Goal: Task Accomplishment & Management: Manage account settings

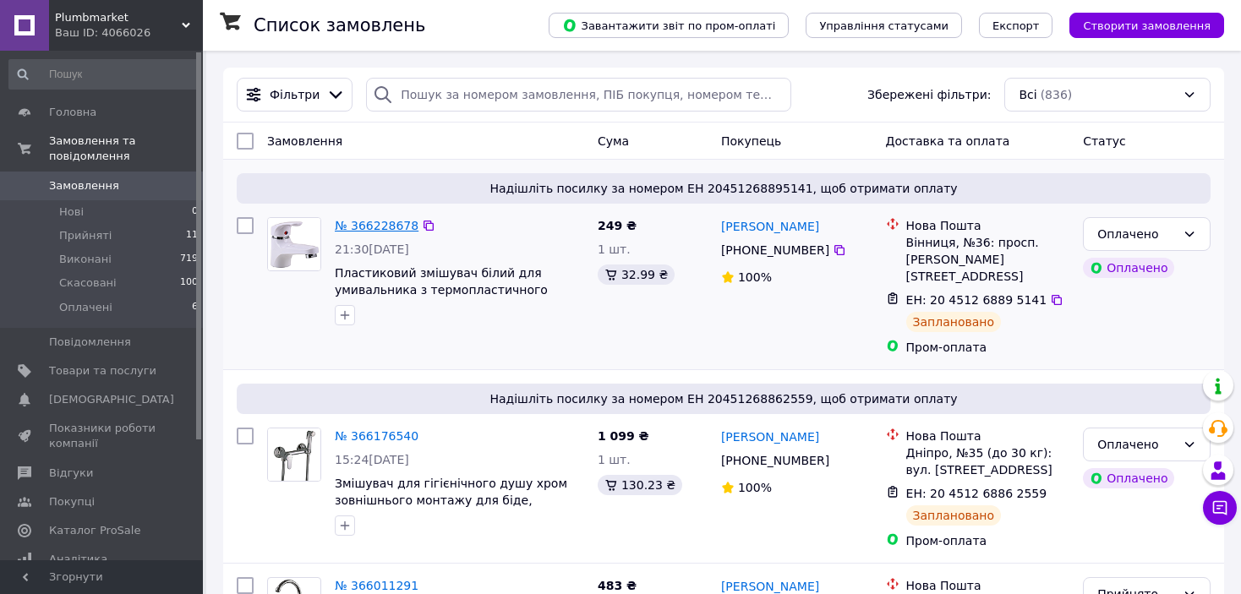
click at [382, 219] on link "№ 366228678" at bounding box center [377, 226] width 84 height 14
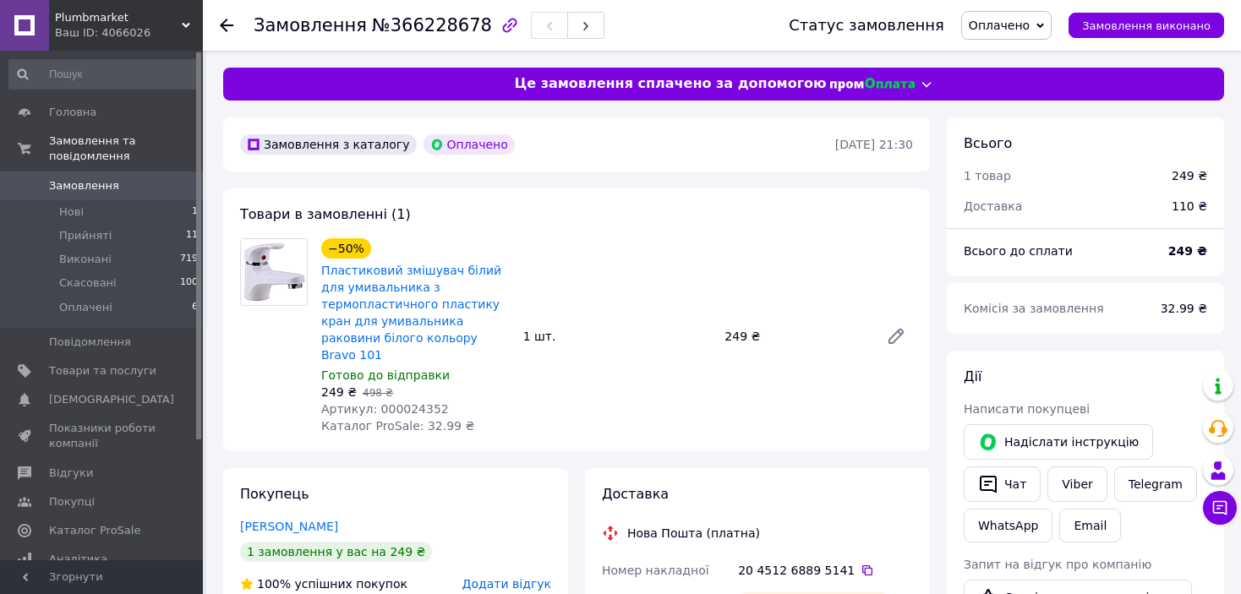
click at [401, 402] on span "Артикул: 000024352" at bounding box center [385, 409] width 128 height 14
copy span "000024352"
click at [129, 364] on span "Товари та послуги" at bounding box center [102, 371] width 107 height 15
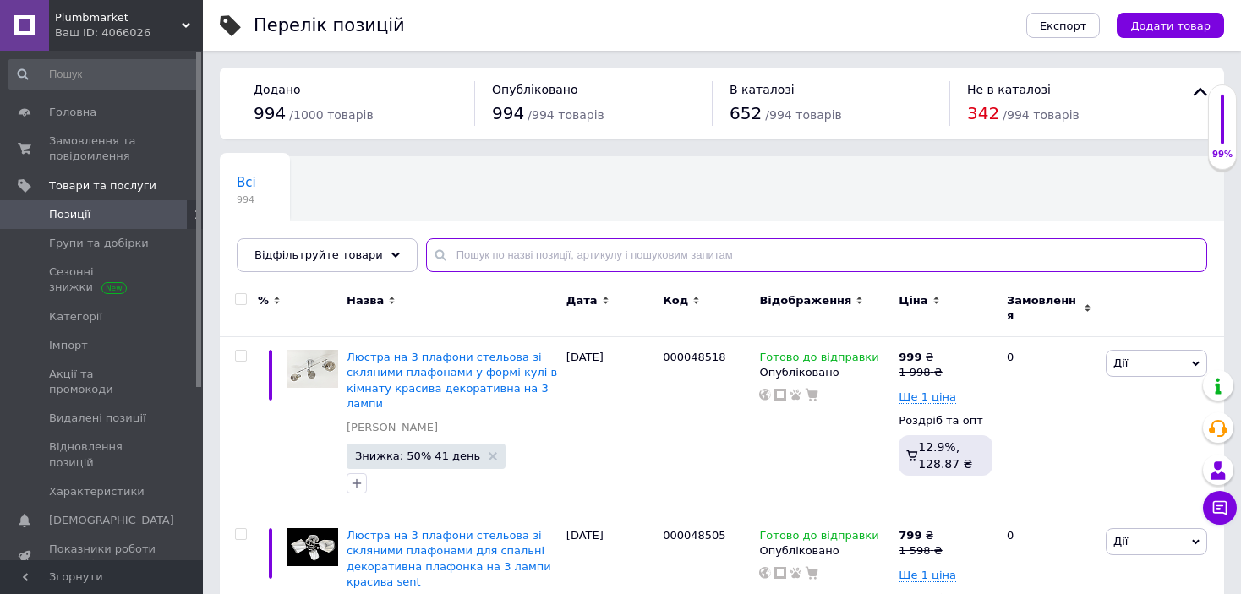
click at [473, 251] on input "text" at bounding box center [816, 255] width 781 height 34
paste input "000024352"
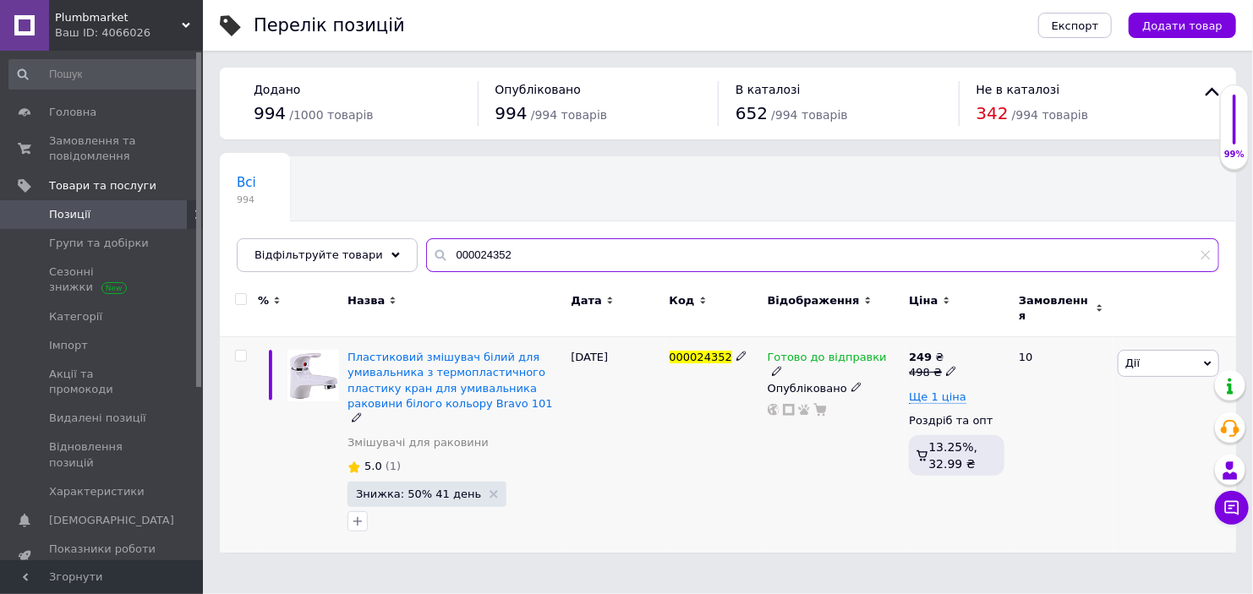
type input "000024352"
click at [782, 366] on icon at bounding box center [777, 371] width 10 height 10
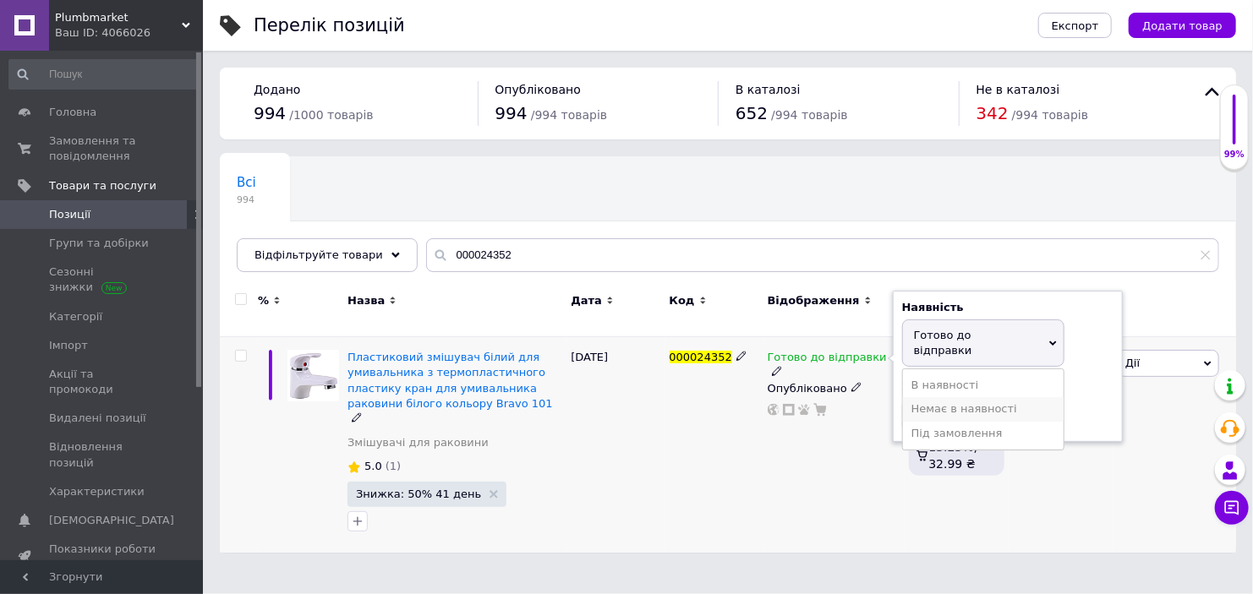
click at [944, 397] on li "Немає в наявності" at bounding box center [983, 409] width 161 height 24
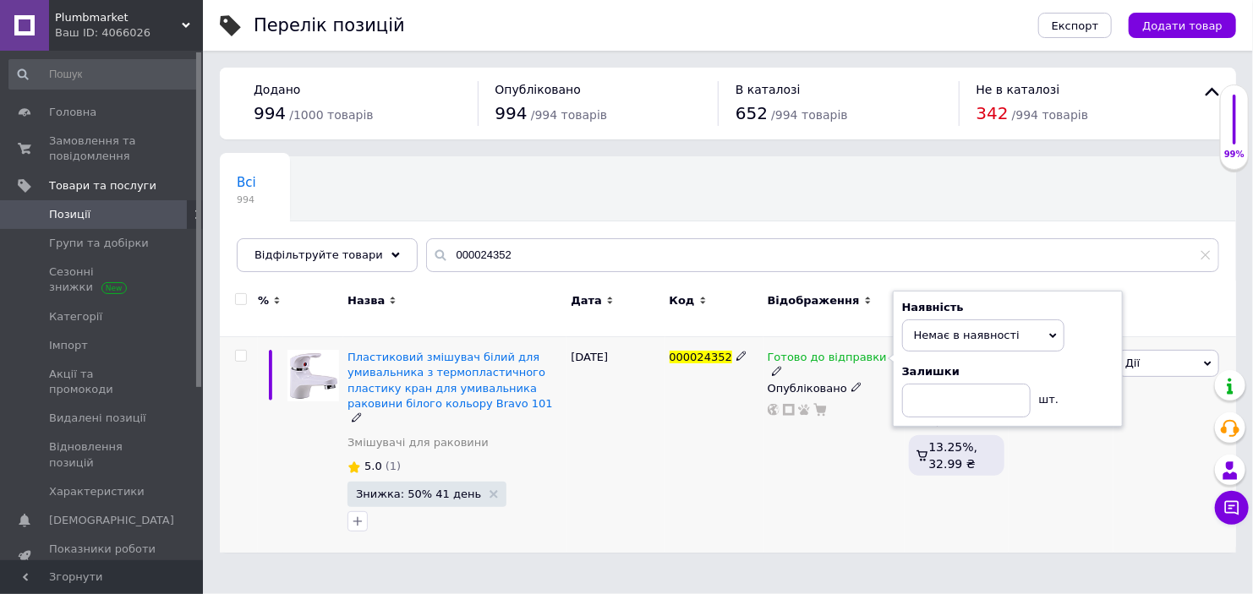
click at [665, 457] on div "000024352" at bounding box center [714, 445] width 98 height 216
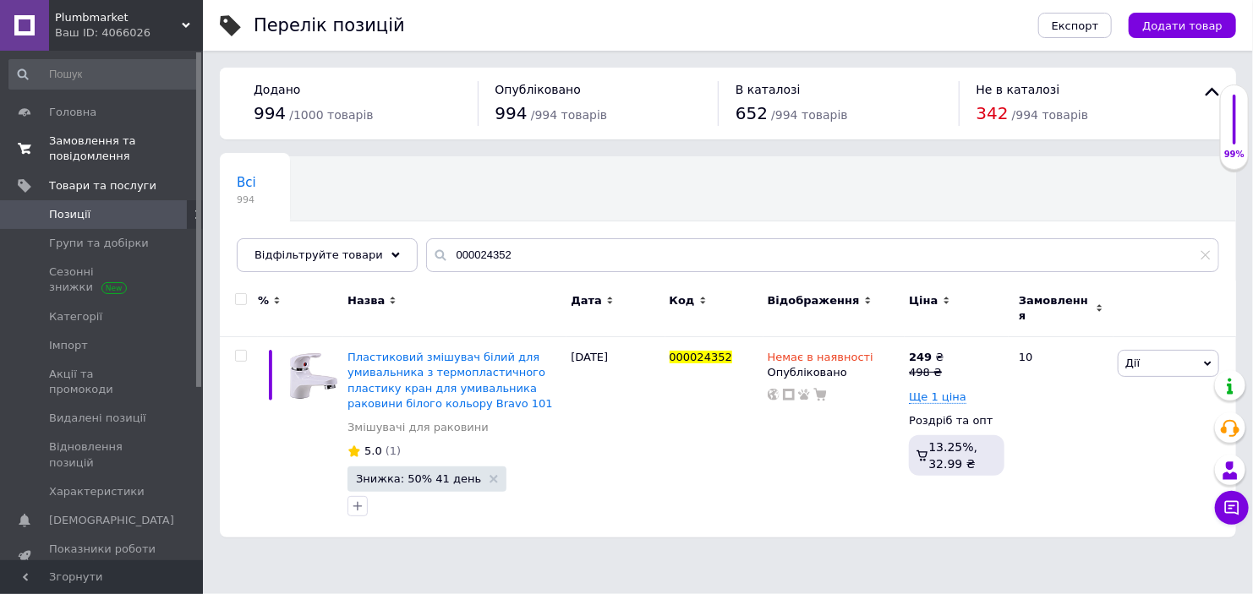
click at [87, 140] on span "Замовлення та повідомлення" at bounding box center [102, 149] width 107 height 30
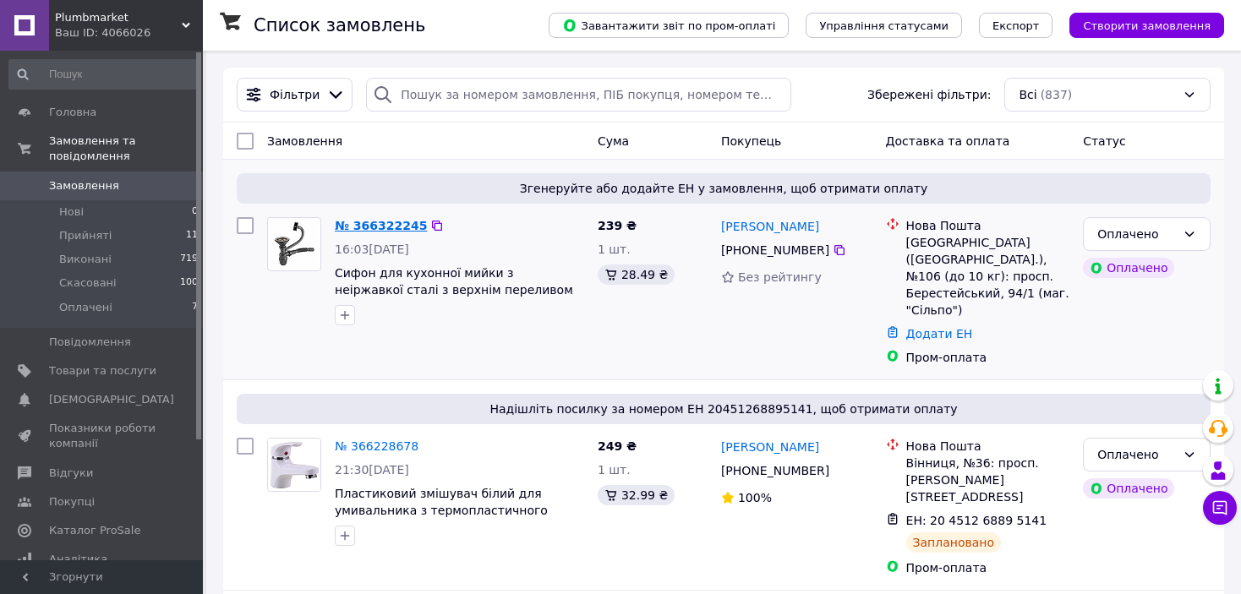
click at [362, 227] on link "№ 366322245" at bounding box center [381, 226] width 92 height 14
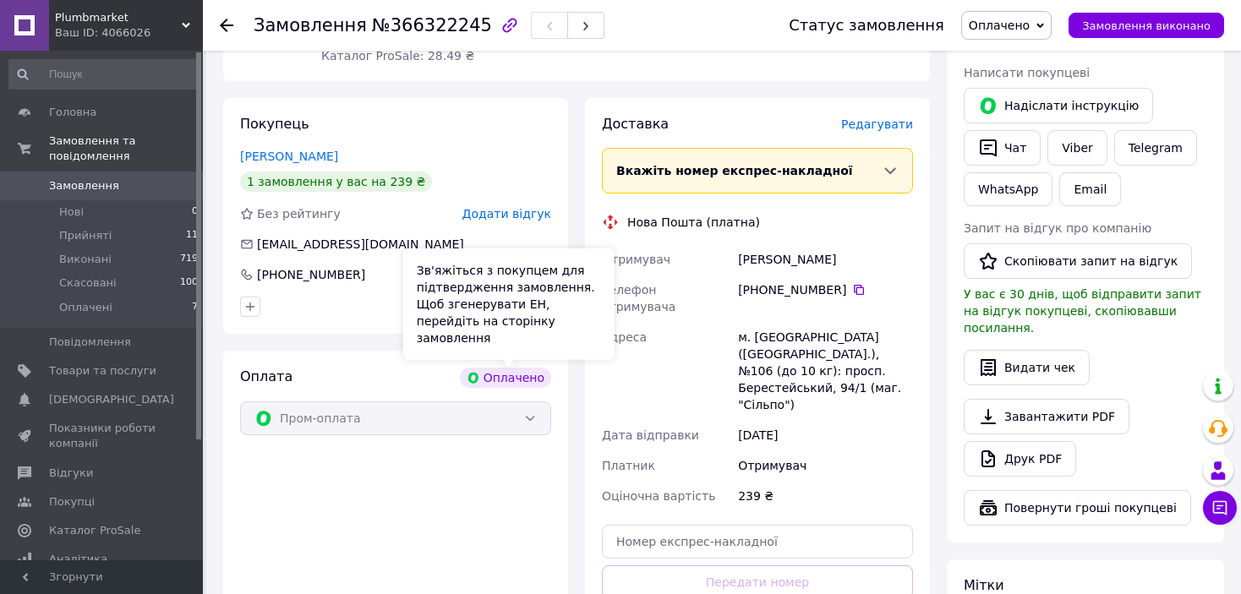
scroll to position [423, 0]
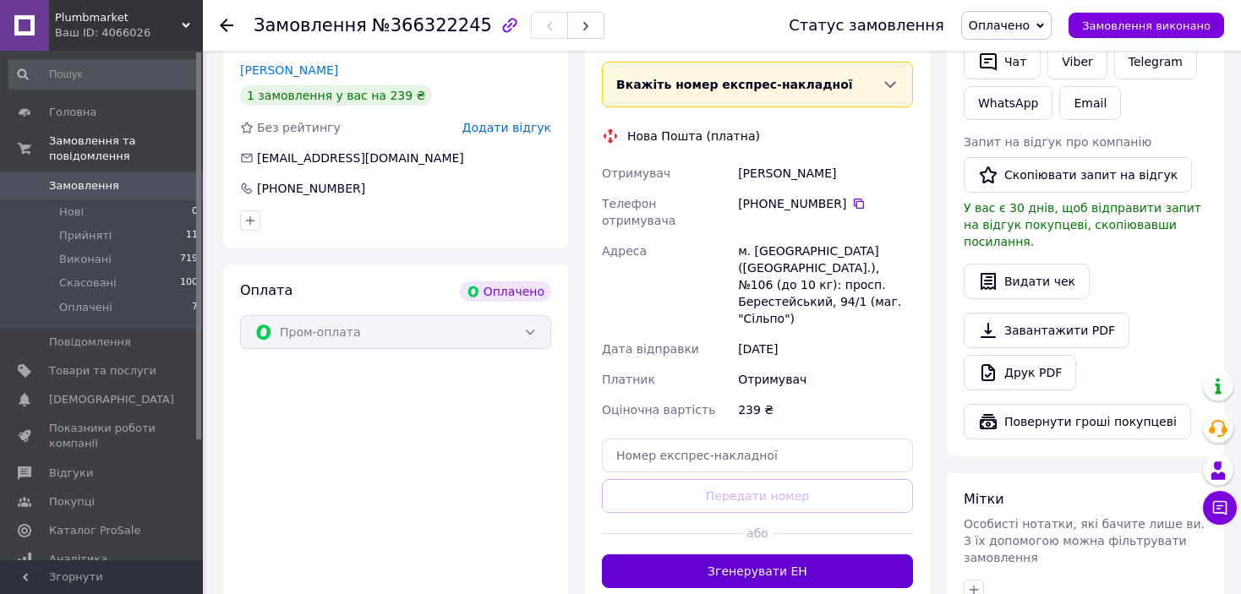
click at [770, 555] on button "Згенерувати ЕН" at bounding box center [757, 572] width 311 height 34
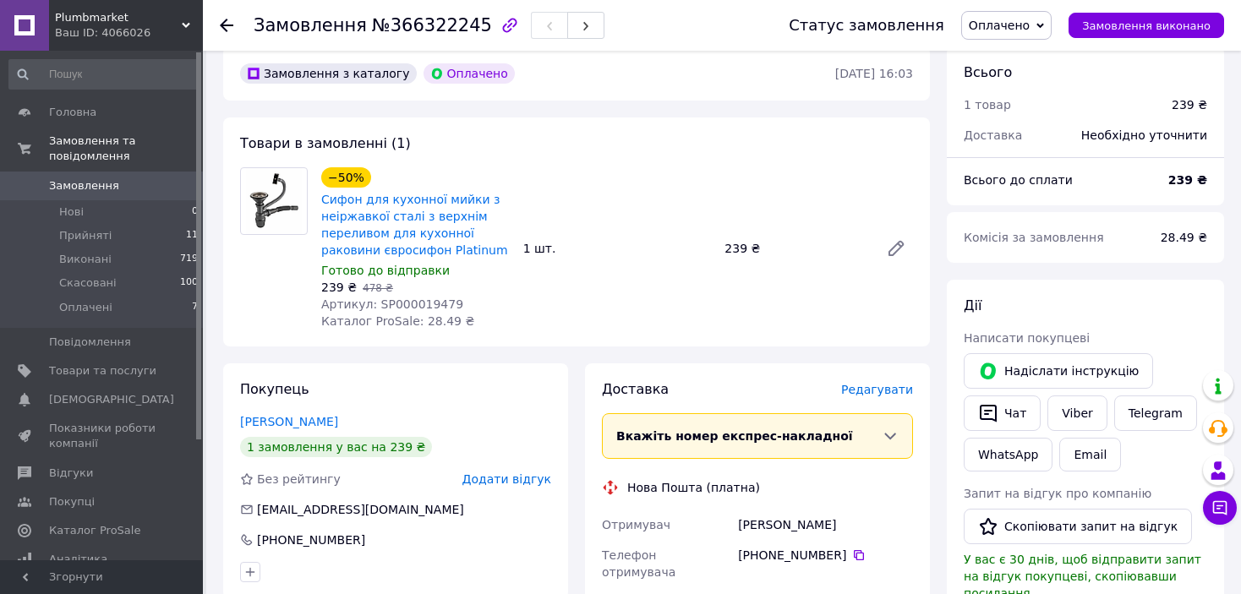
scroll to position [0, 0]
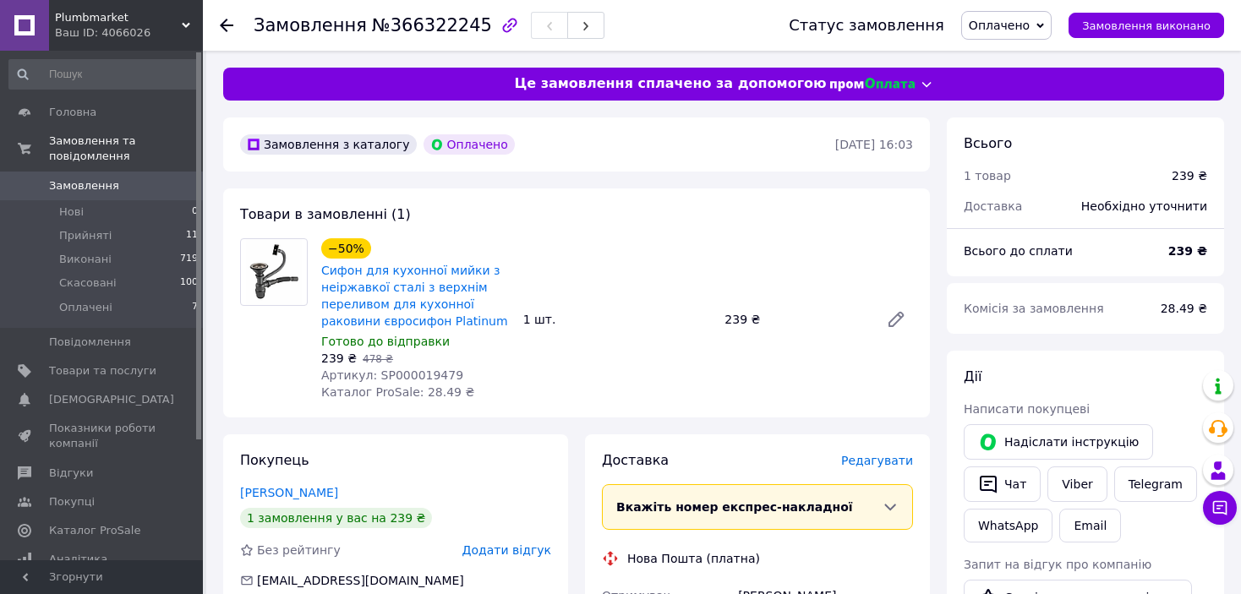
click at [404, 378] on span "Артикул: SP000019479" at bounding box center [392, 376] width 142 height 14
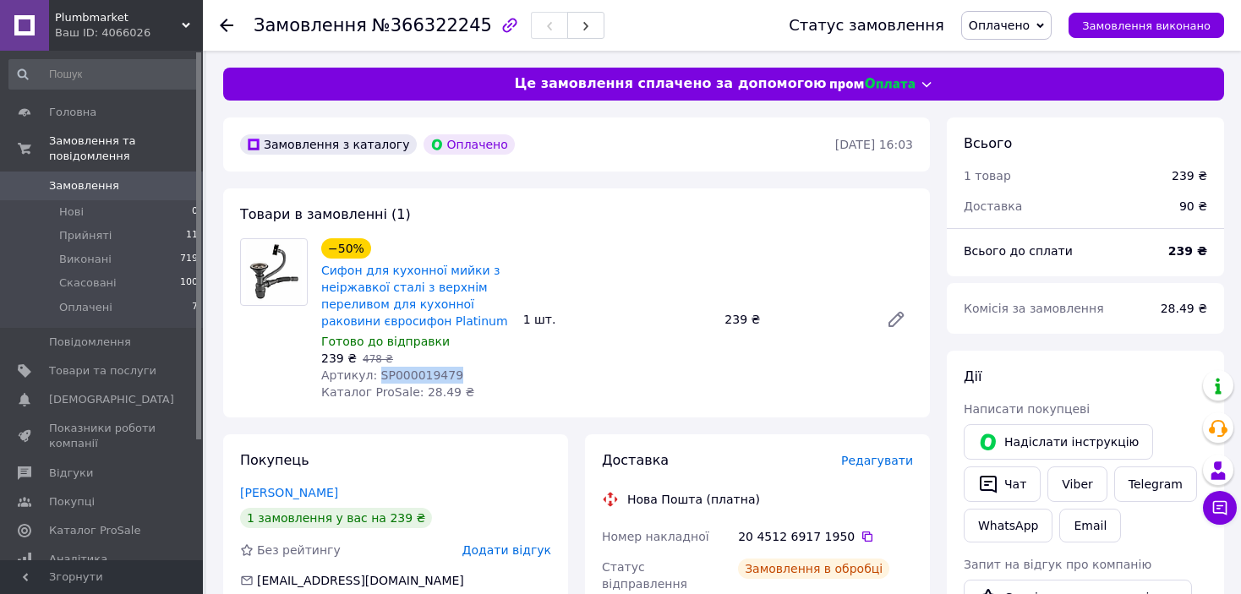
copy span "SP000019479"
click at [113, 364] on span "Товари та послуги" at bounding box center [102, 371] width 107 height 15
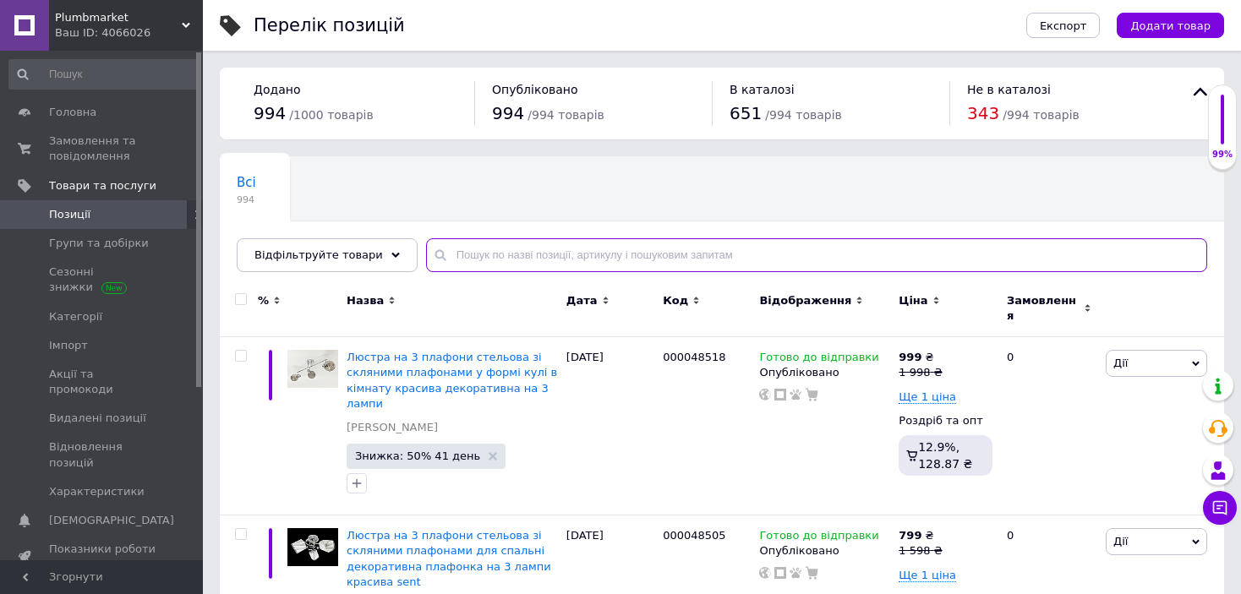
click at [453, 254] on input "text" at bounding box center [816, 255] width 781 height 34
paste input "SP000019479"
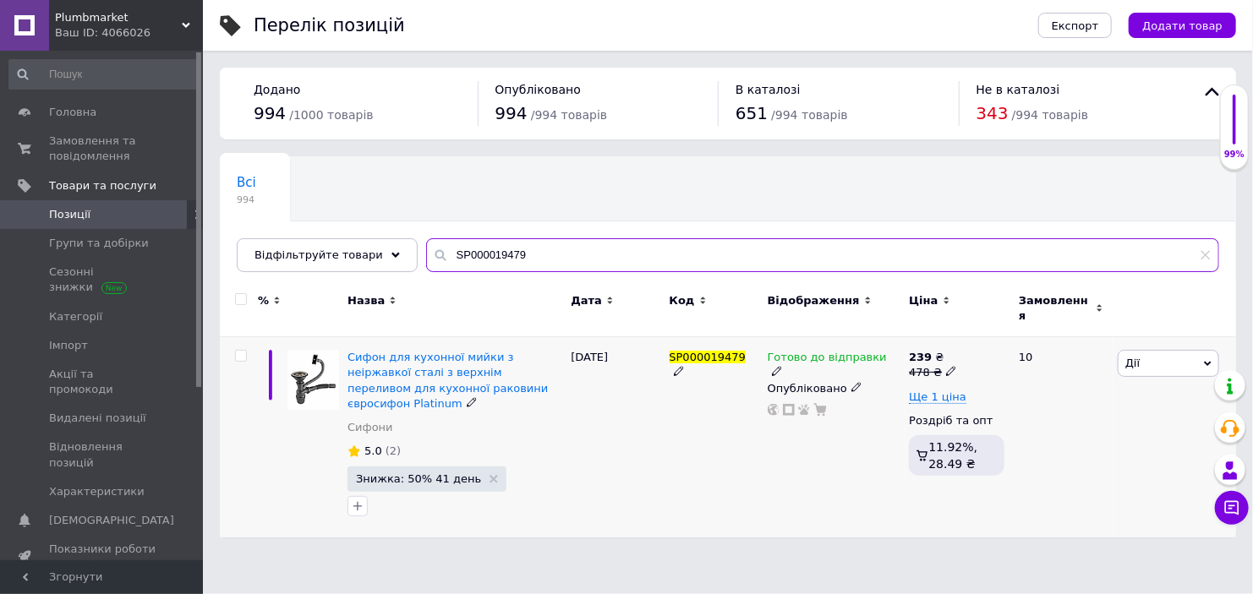
type input "SP000019479"
click at [782, 366] on icon at bounding box center [777, 371] width 10 height 10
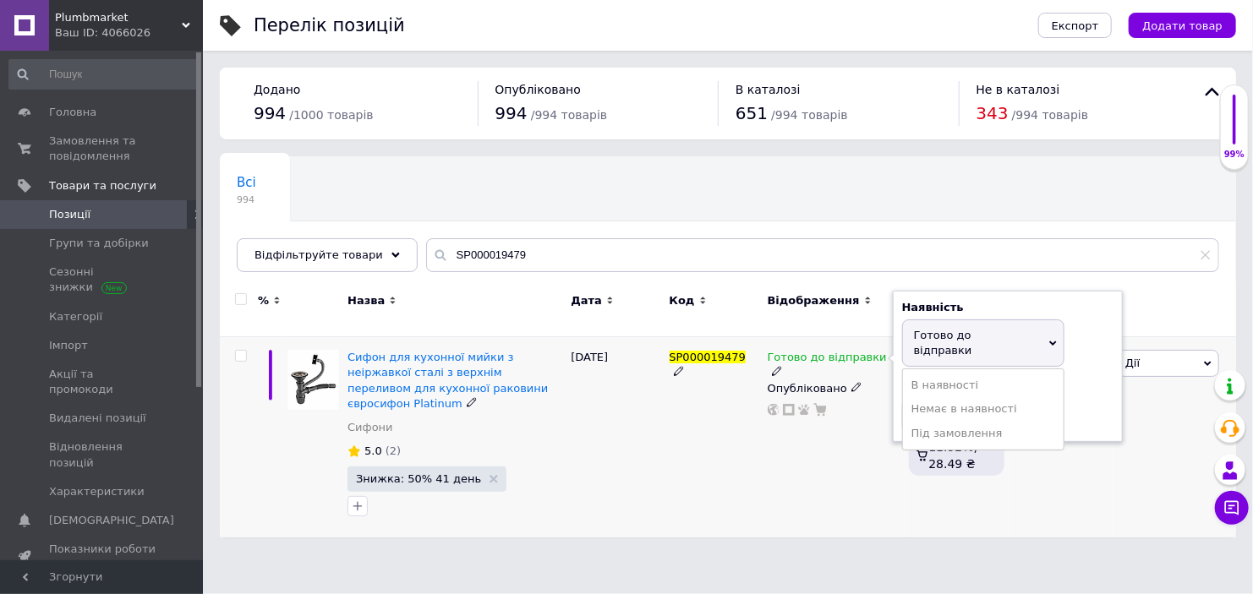
drag, startPoint x: 991, startPoint y: 380, endPoint x: 769, endPoint y: 413, distance: 224.8
click at [988, 397] on li "Немає в наявності" at bounding box center [983, 409] width 161 height 24
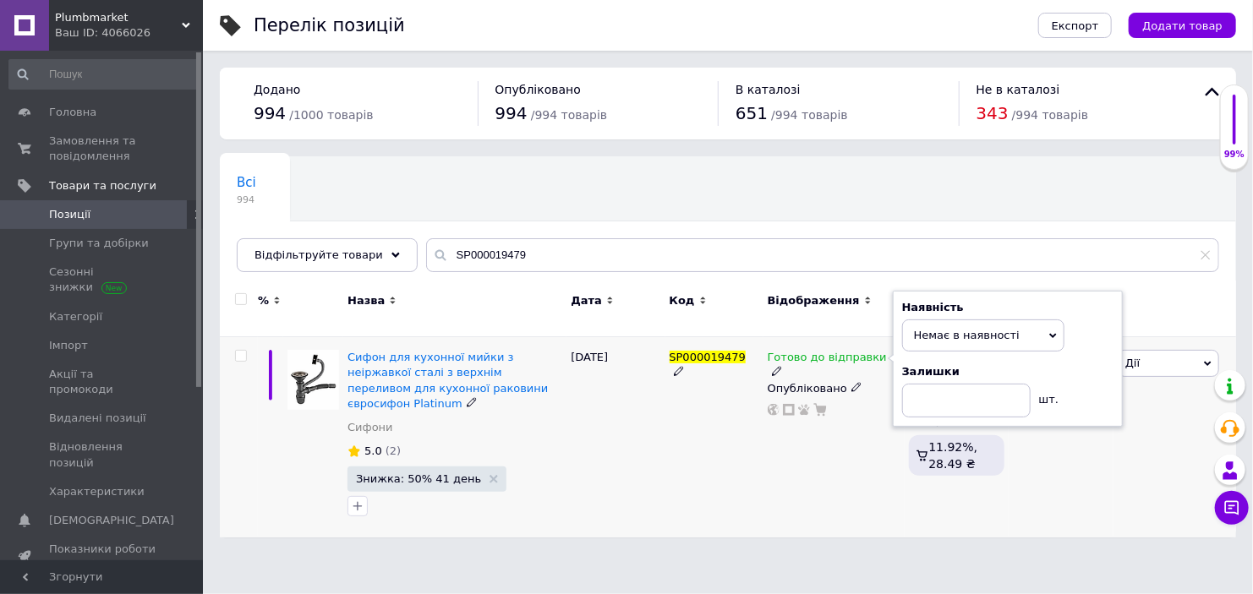
click at [662, 433] on div "[DATE]" at bounding box center [615, 437] width 98 height 200
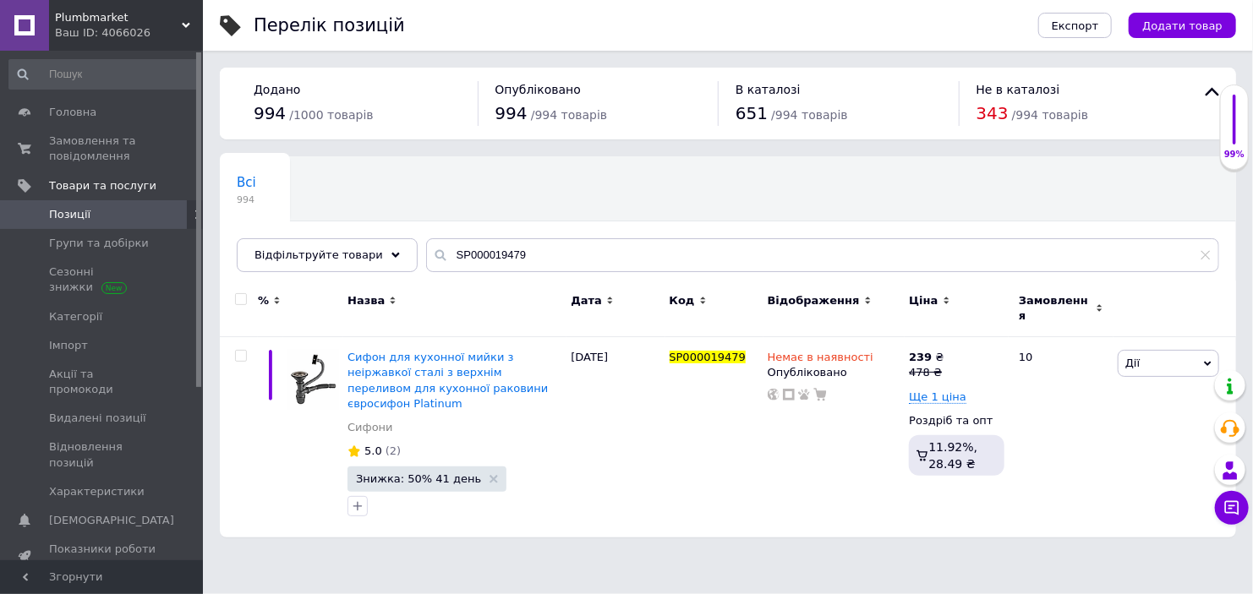
click at [104, 27] on div "Ваш ID: 4066026" at bounding box center [129, 32] width 148 height 15
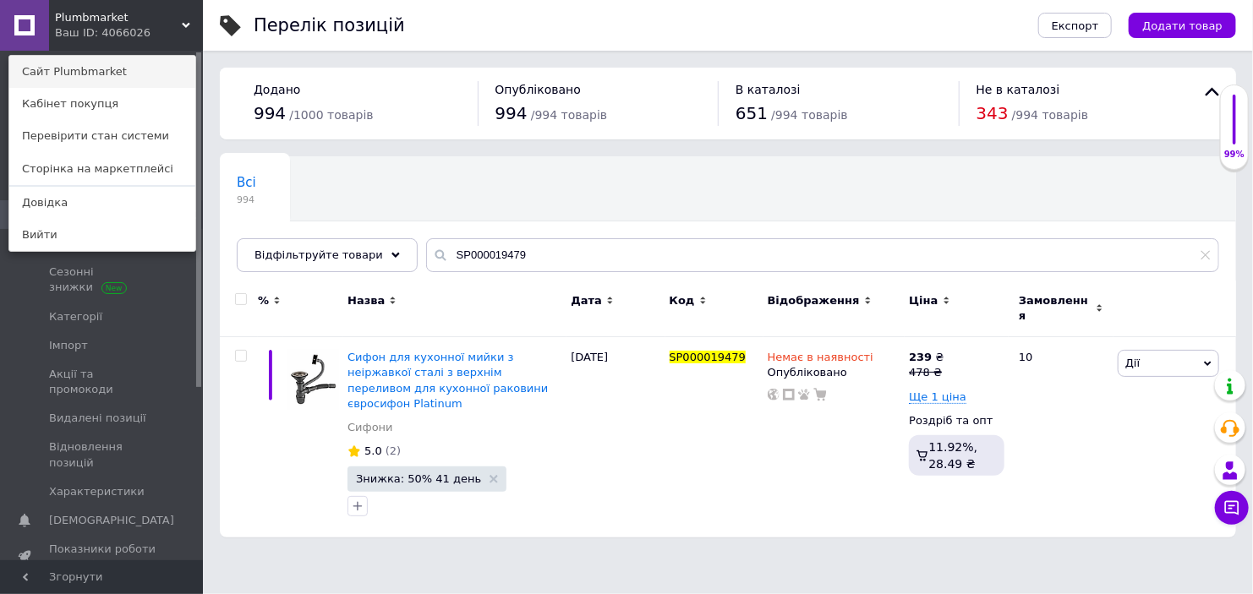
click at [99, 68] on link "Сайт Plumbmarket" at bounding box center [102, 72] width 186 height 32
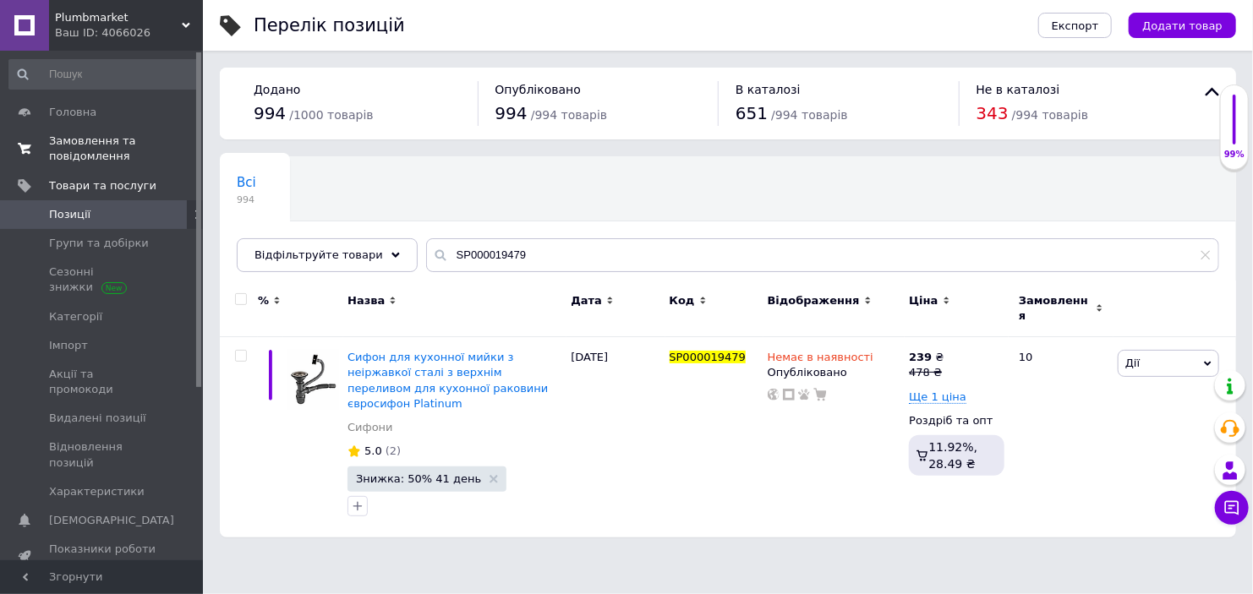
click at [108, 140] on span "Замовлення та повідомлення" at bounding box center [102, 149] width 107 height 30
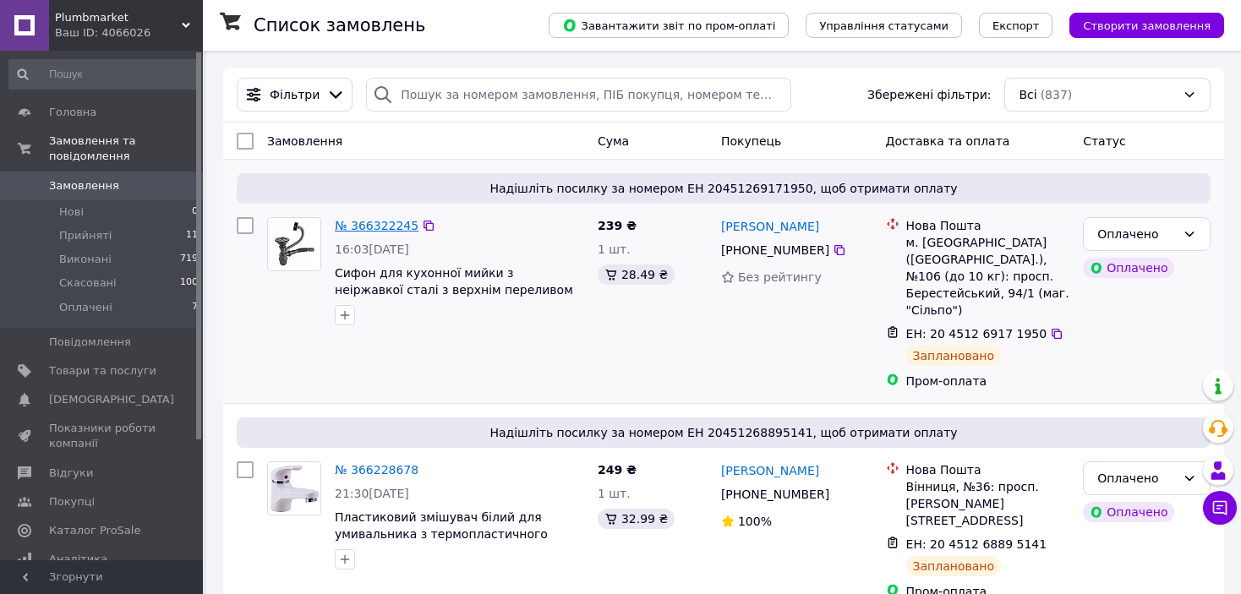
click at [390, 229] on link "№ 366322245" at bounding box center [377, 226] width 84 height 14
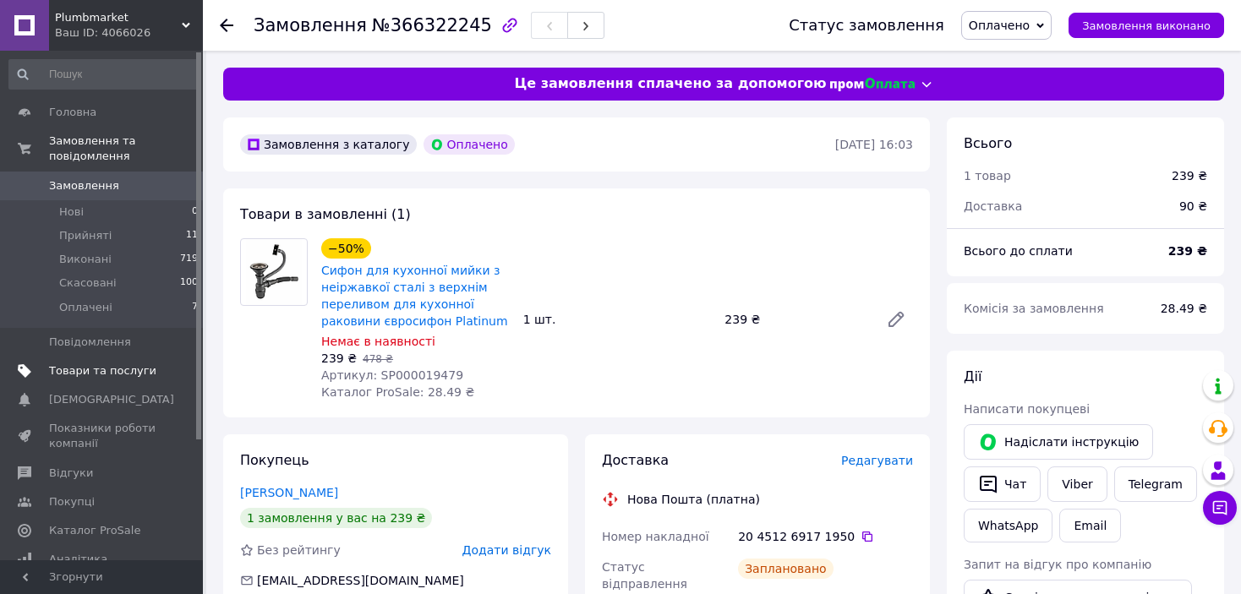
click at [103, 364] on span "Товари та послуги" at bounding box center [102, 371] width 107 height 15
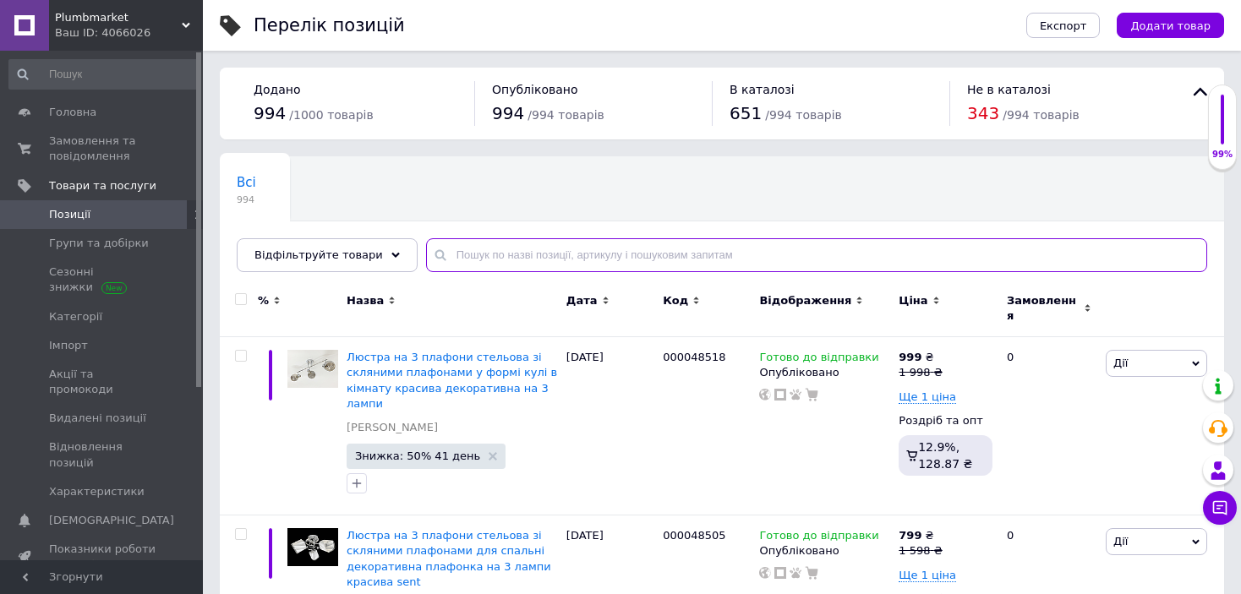
click at [453, 259] on input "text" at bounding box center [816, 255] width 781 height 34
paste input "SP000004701"
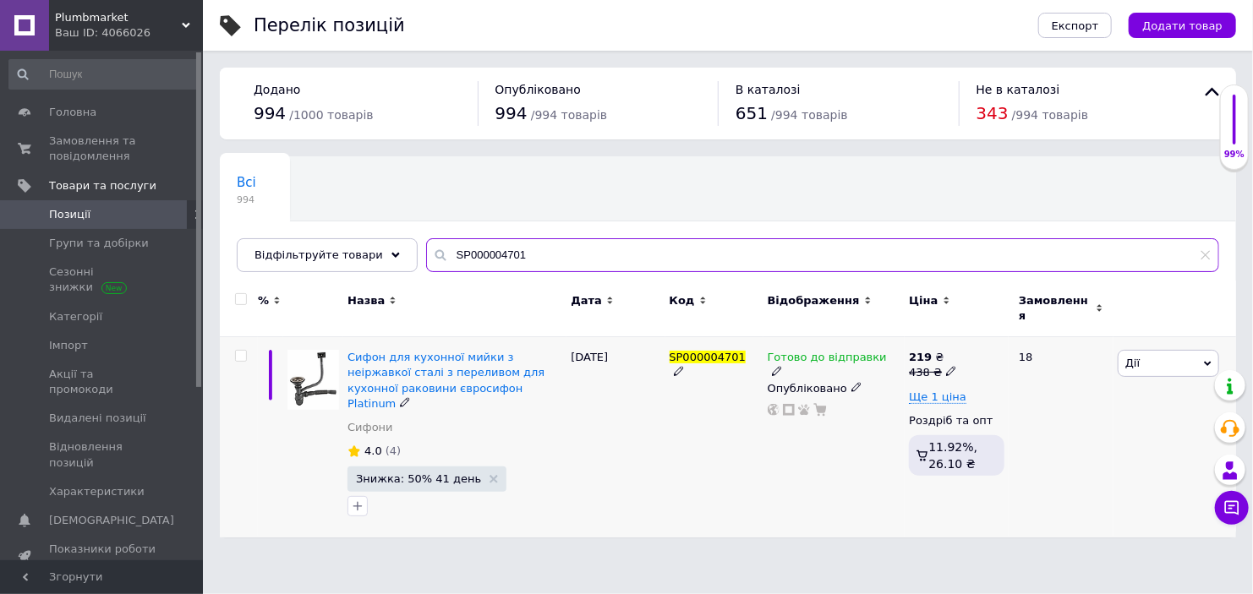
type input "SP000004701"
click at [946, 367] on use at bounding box center [950, 371] width 9 height 9
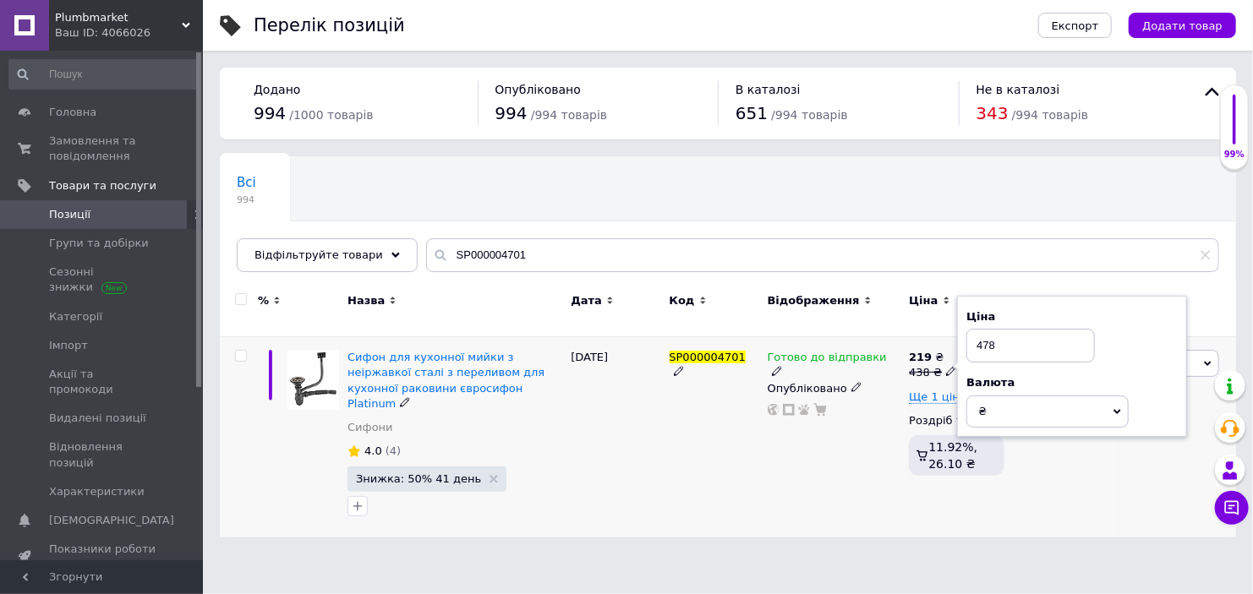
type input "478"
click at [679, 485] on div "SP000004701" at bounding box center [714, 437] width 98 height 200
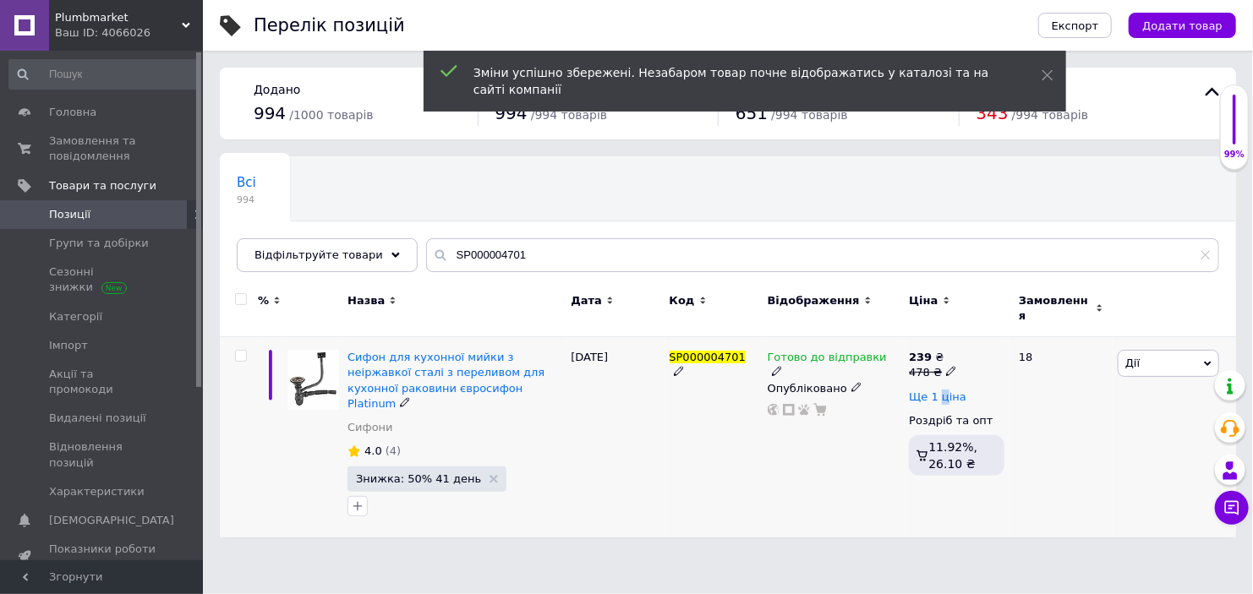
click at [942, 382] on div "239 ₴ 478 ₴ Ще 1 ціна Роздріб та опт 11.92%, 26.10 ₴" at bounding box center [957, 416] width 96 height 133
click at [939, 391] on span "Ще 1 ціна" at bounding box center [937, 398] width 57 height 14
click at [953, 390] on div "199 ₴ від 2 шт." at bounding box center [940, 405] width 63 height 30
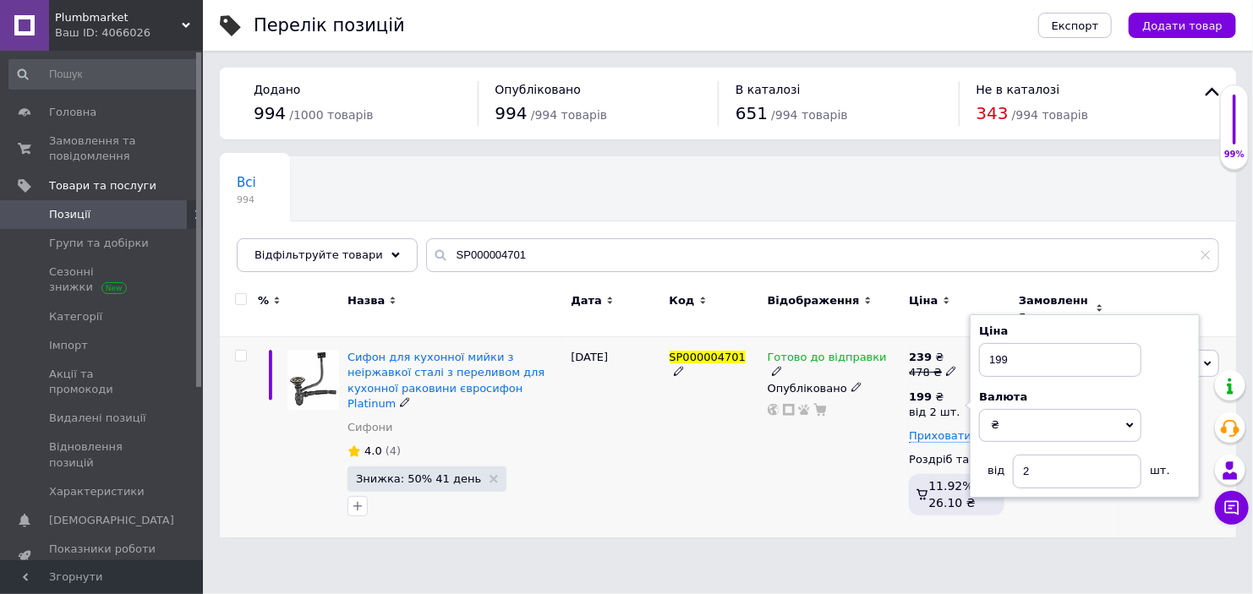
click at [736, 448] on div "SP000004701" at bounding box center [714, 437] width 98 height 200
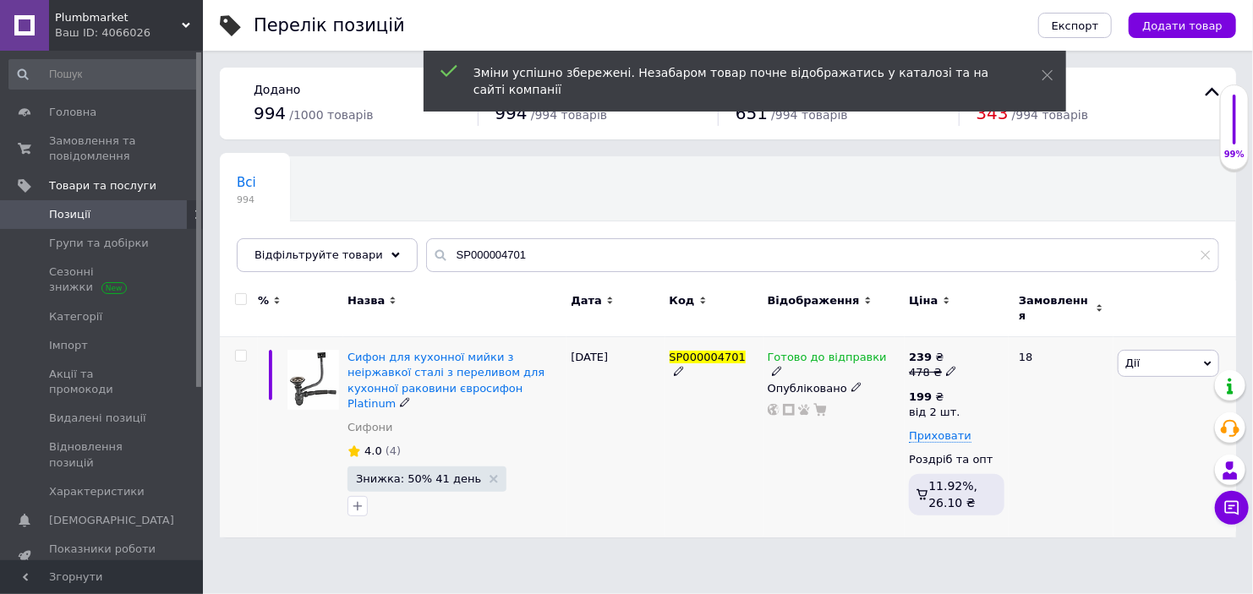
drag, startPoint x: 734, startPoint y: 342, endPoint x: 725, endPoint y: 344, distance: 8.8
click at [733, 351] on span "SP000004701" at bounding box center [708, 357] width 77 height 13
click at [711, 351] on span "SP000004701" at bounding box center [708, 357] width 77 height 13
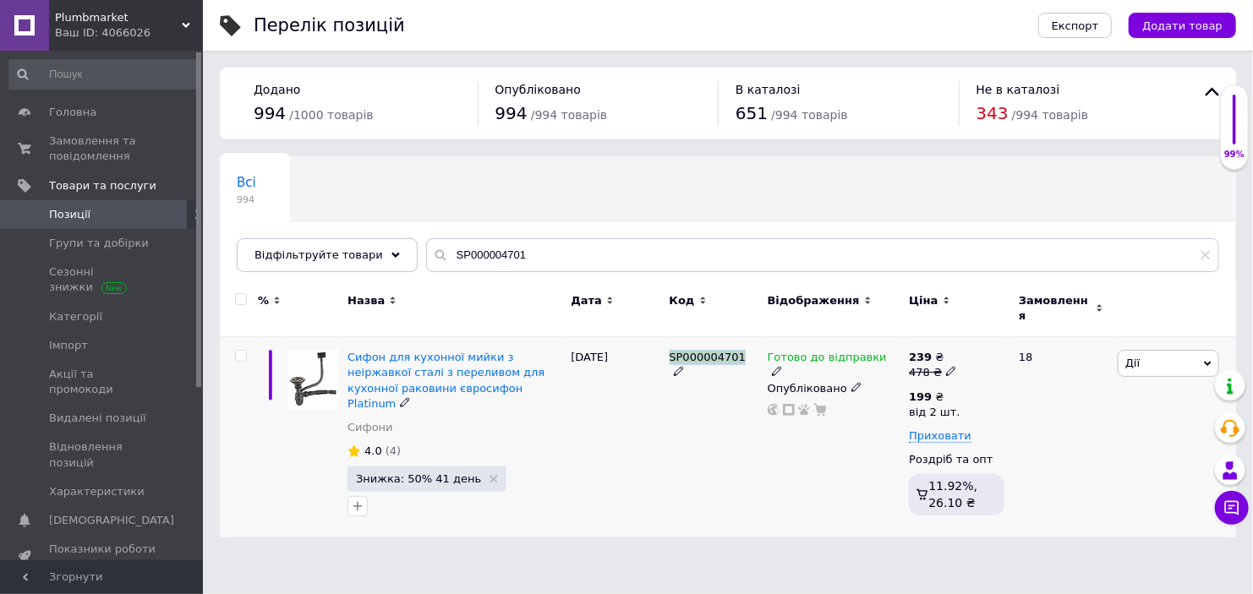
copy span "SP000004701"
click at [71, 145] on span "Замовлення та повідомлення" at bounding box center [102, 149] width 107 height 30
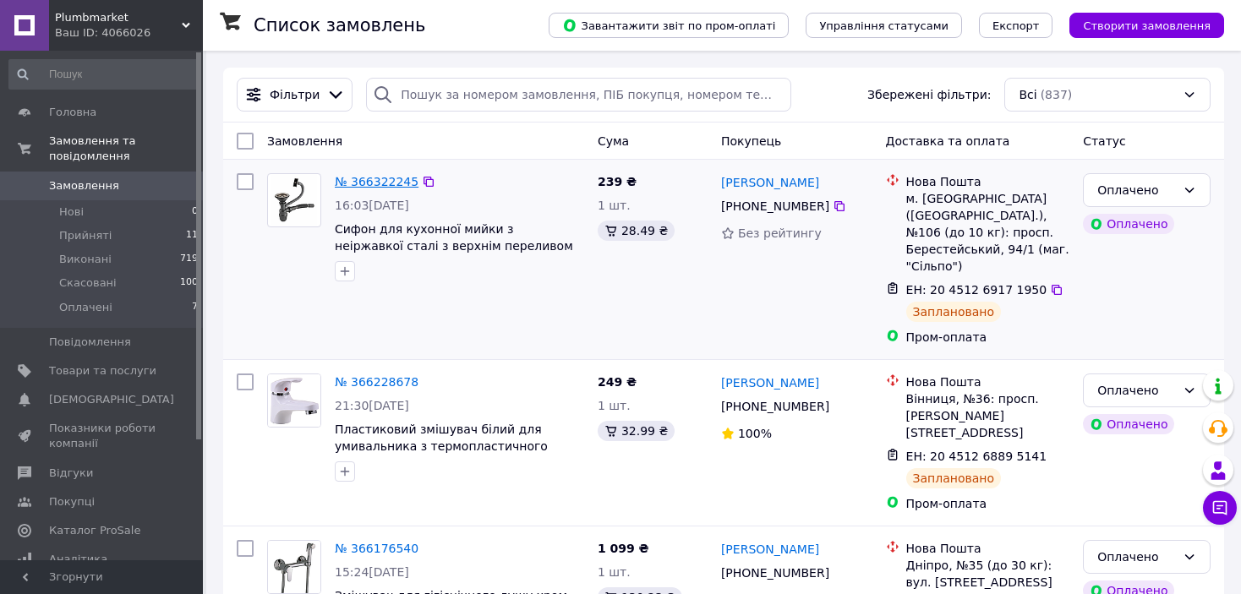
click at [384, 183] on div "№ 366322245 16:03[DATE] Сифон для кухонної мийки з неіржавкої сталі з верхнім п…" at bounding box center [723, 260] width 1001 height 200
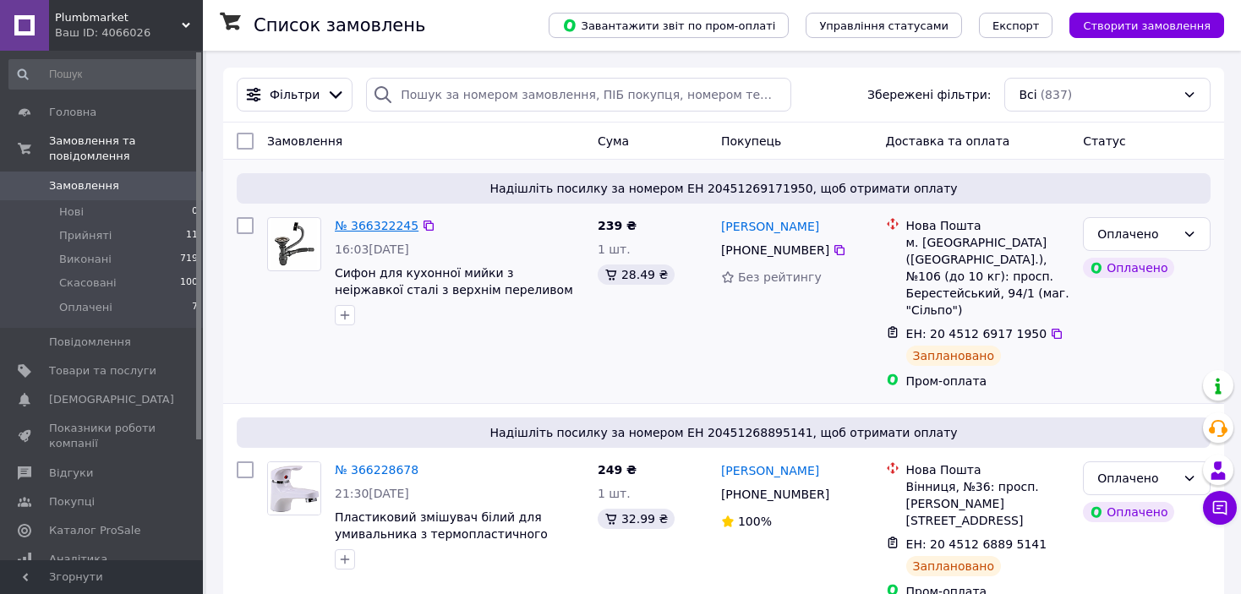
click at [391, 223] on link "№ 366322245" at bounding box center [377, 226] width 84 height 14
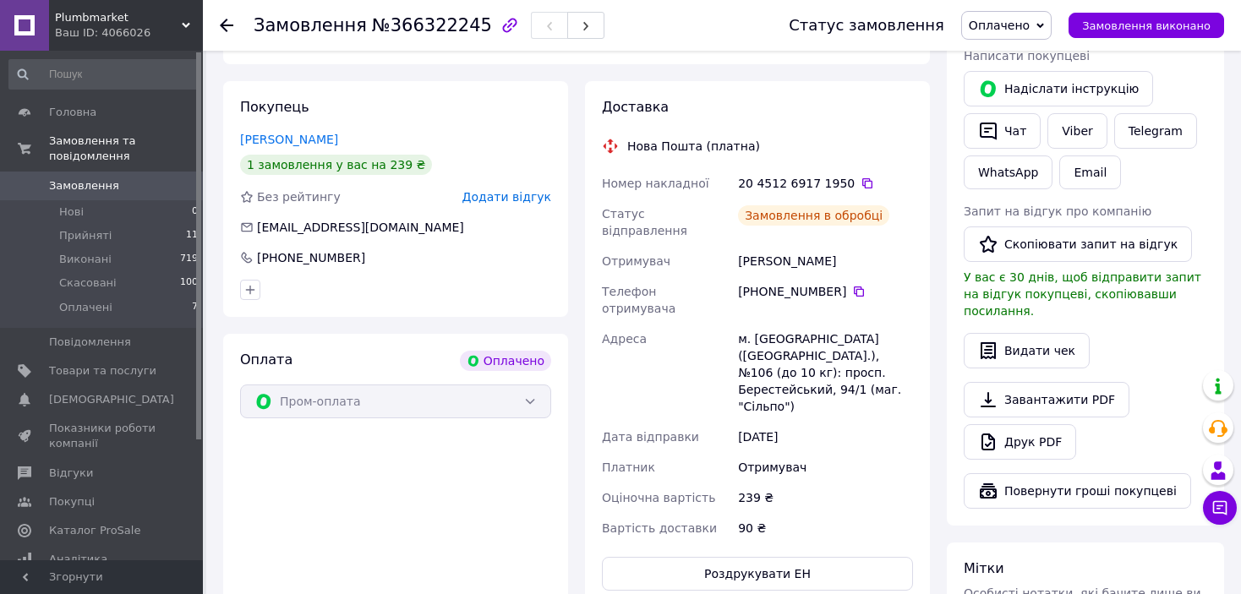
scroll to position [388, 0]
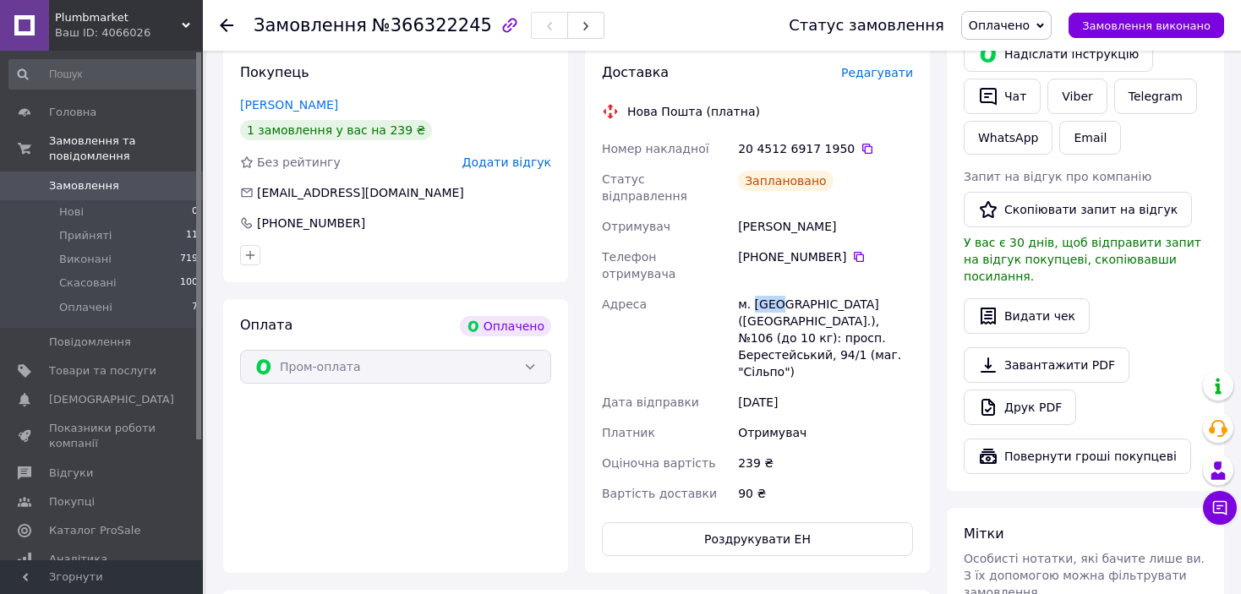
drag, startPoint x: 754, startPoint y: 275, endPoint x: 774, endPoint y: 277, distance: 20.4
click at [774, 289] on div "м. [GEOGRAPHIC_DATA] ([GEOGRAPHIC_DATA].), №106 (до 10 кг): просп. Берестейськи…" at bounding box center [826, 338] width 182 height 98
copy div "[GEOGRAPHIC_DATA]"
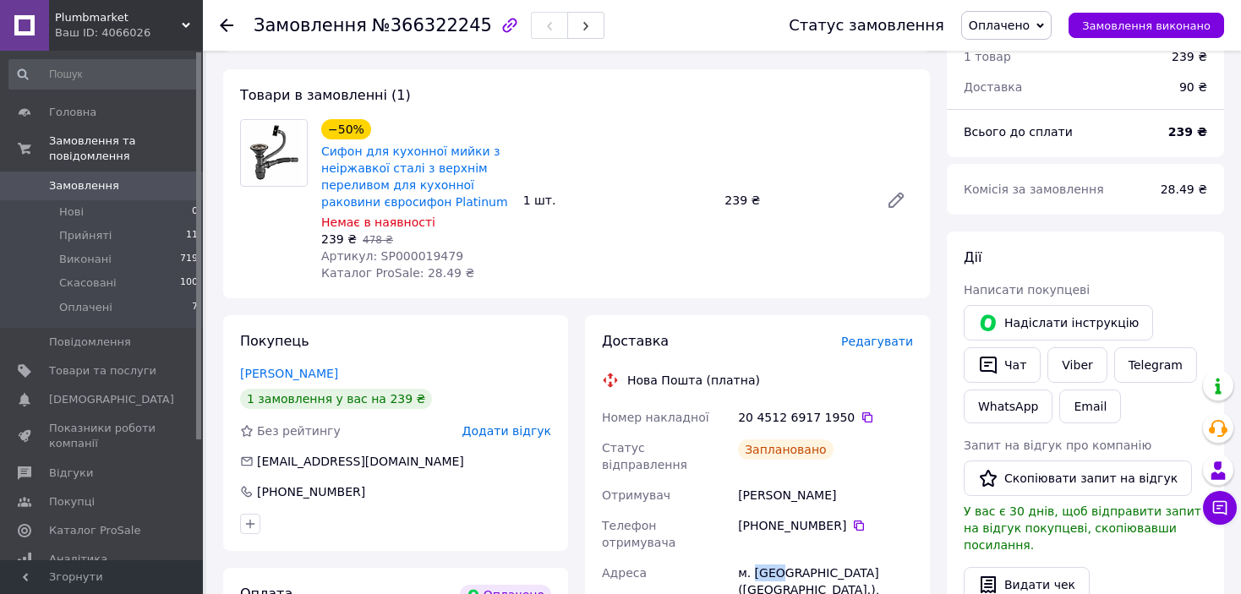
scroll to position [219, 0]
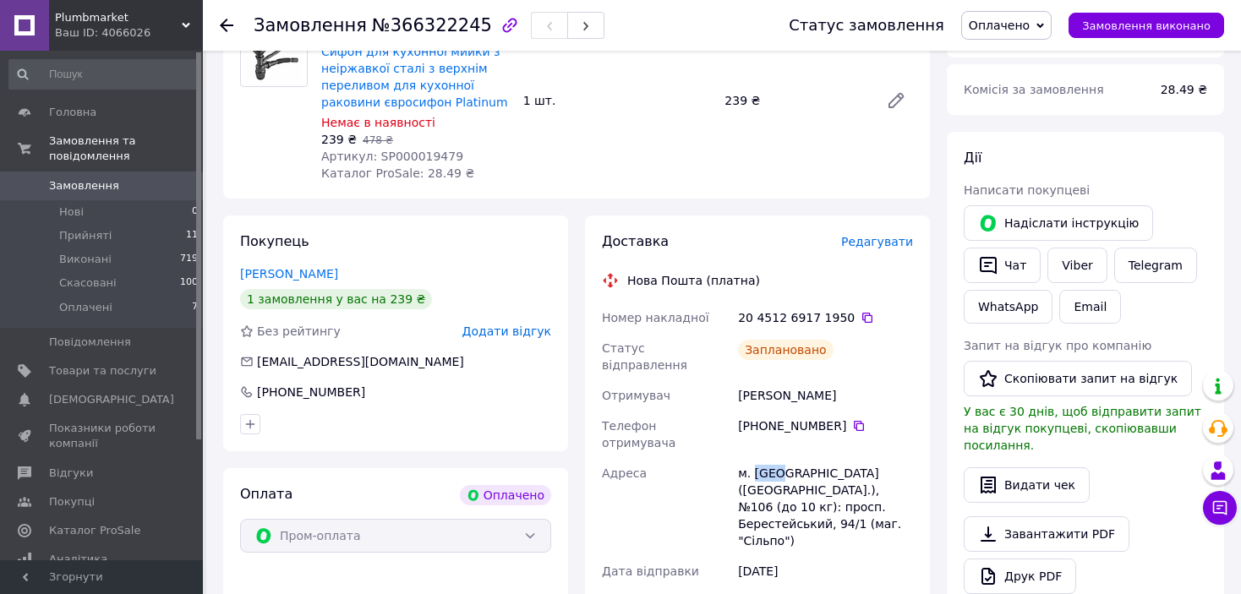
drag, startPoint x: 737, startPoint y: 382, endPoint x: 891, endPoint y: 378, distance: 153.9
click at [898, 378] on div "Номер накладної 20 4512 6917 1950   Статус відправлення Заплановано Отримувач […" at bounding box center [758, 490] width 318 height 375
copy div "Отримувач [PERSON_NAME]"
click at [852, 419] on icon at bounding box center [859, 426] width 14 height 14
